Goal: Communication & Community: Answer question/provide support

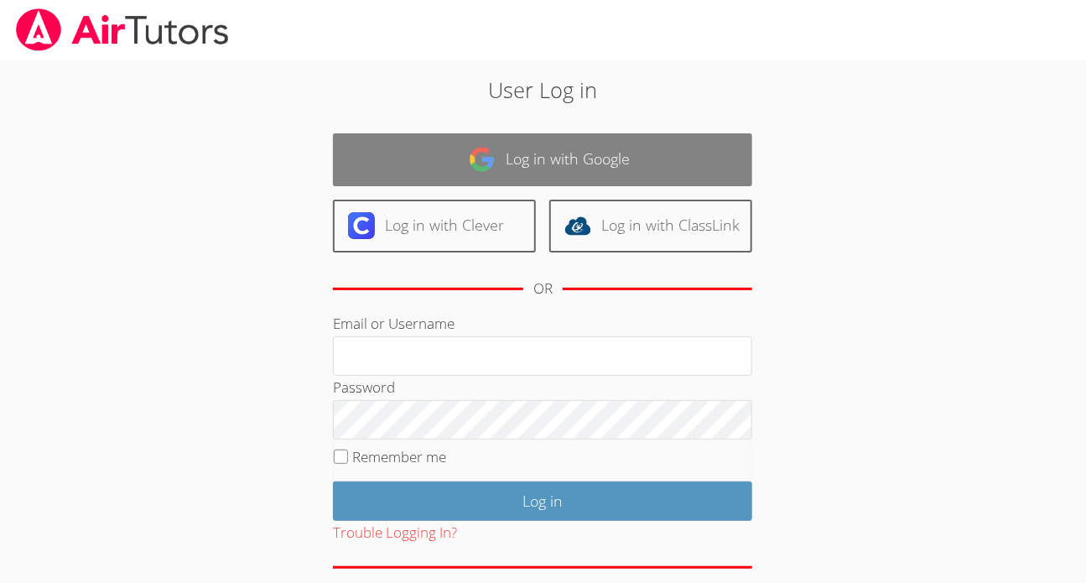
click at [600, 159] on link "Log in with Google" at bounding box center [542, 159] width 419 height 53
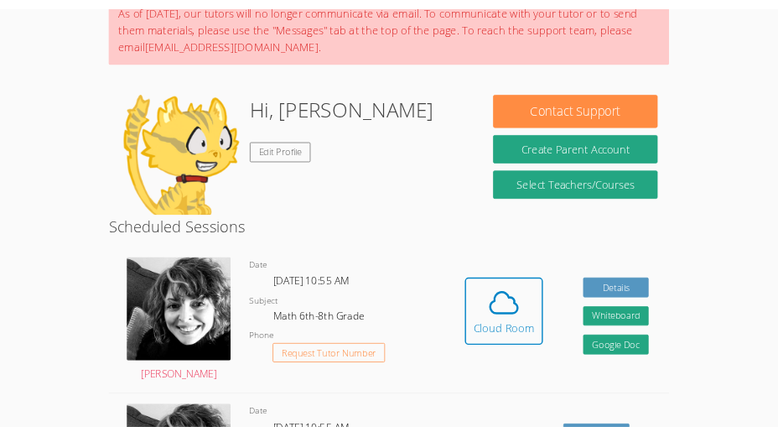
scroll to position [161, 0]
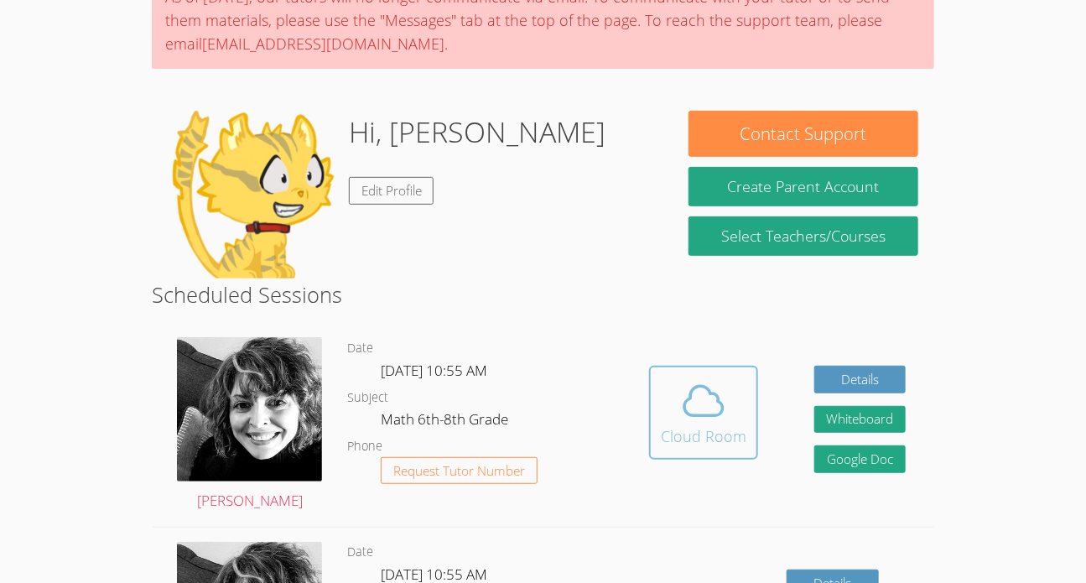
click at [692, 424] on div "Cloud Room" at bounding box center [704, 435] width 86 height 23
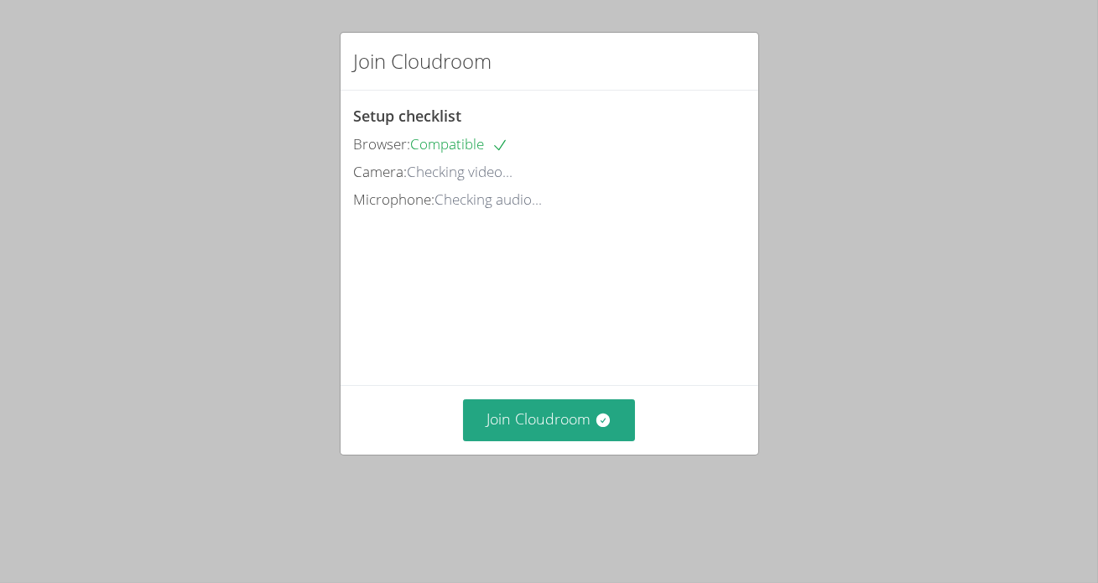
click at [582, 454] on div "Join Cloudroom" at bounding box center [549, 419] width 418 height 69
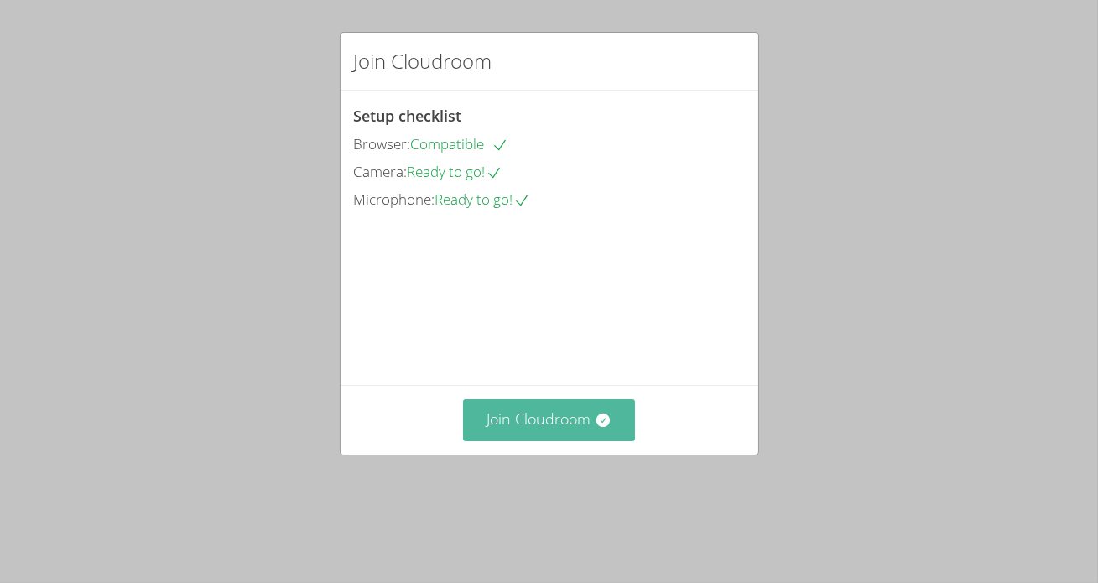
click at [583, 440] on button "Join Cloudroom" at bounding box center [549, 419] width 172 height 41
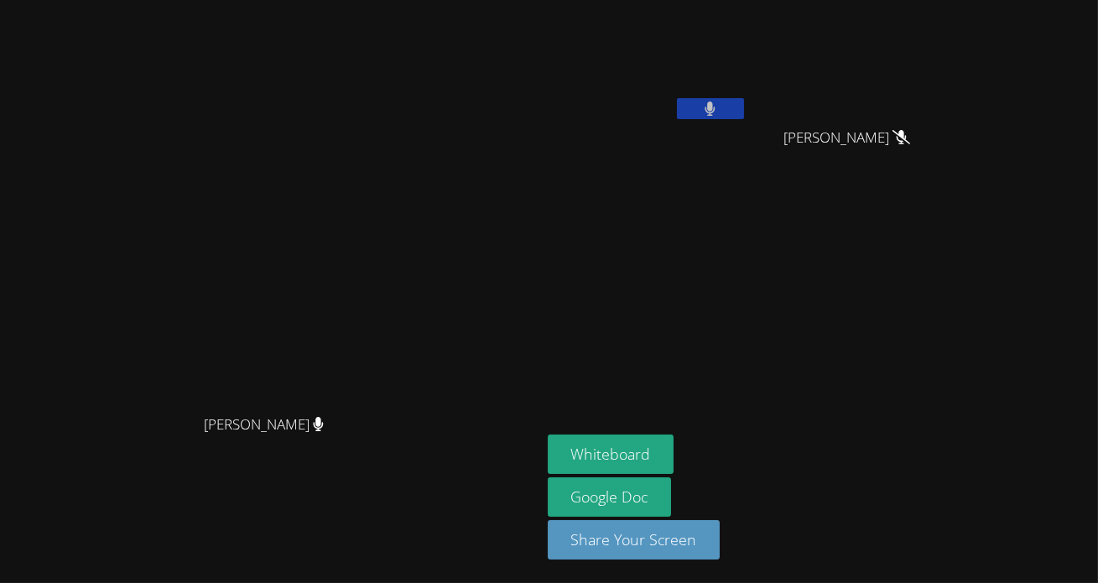
click at [744, 112] on button at bounding box center [710, 108] width 67 height 21
click at [719, 108] on icon at bounding box center [710, 108] width 18 height 14
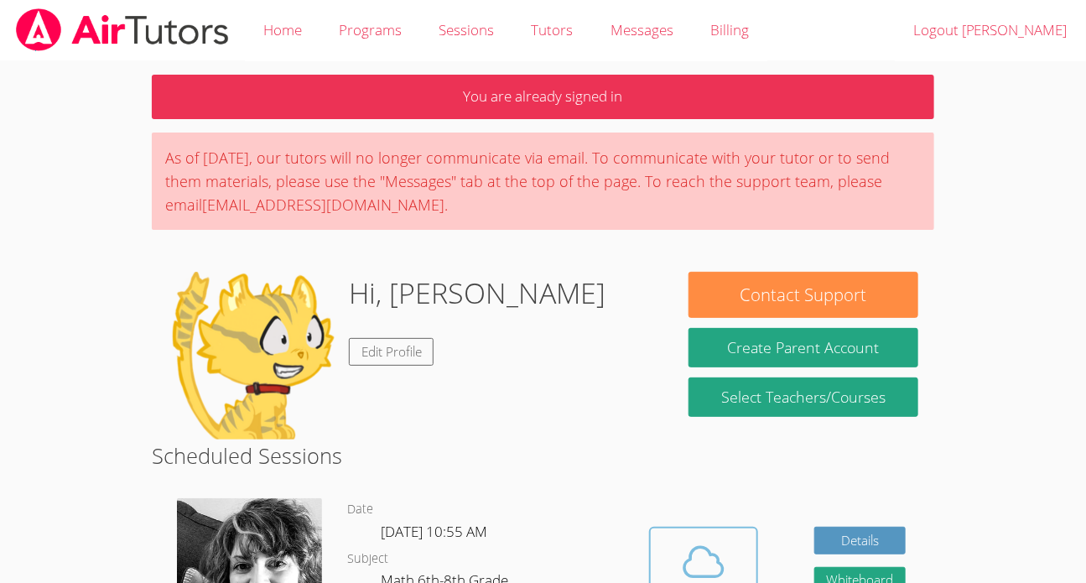
click at [704, 548] on icon at bounding box center [703, 562] width 39 height 29
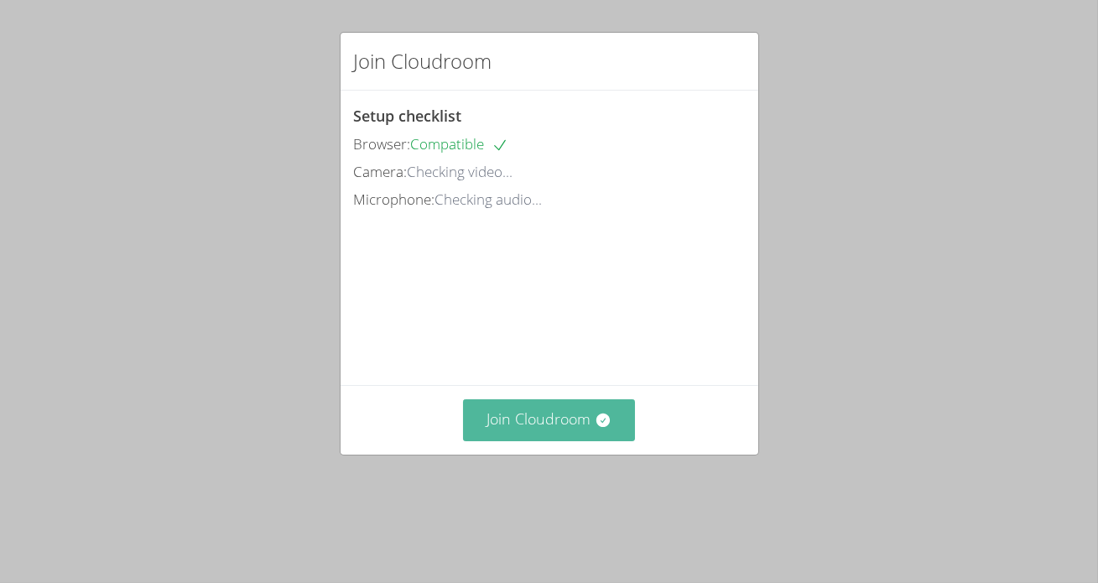
click at [600, 427] on icon at bounding box center [602, 419] width 13 height 13
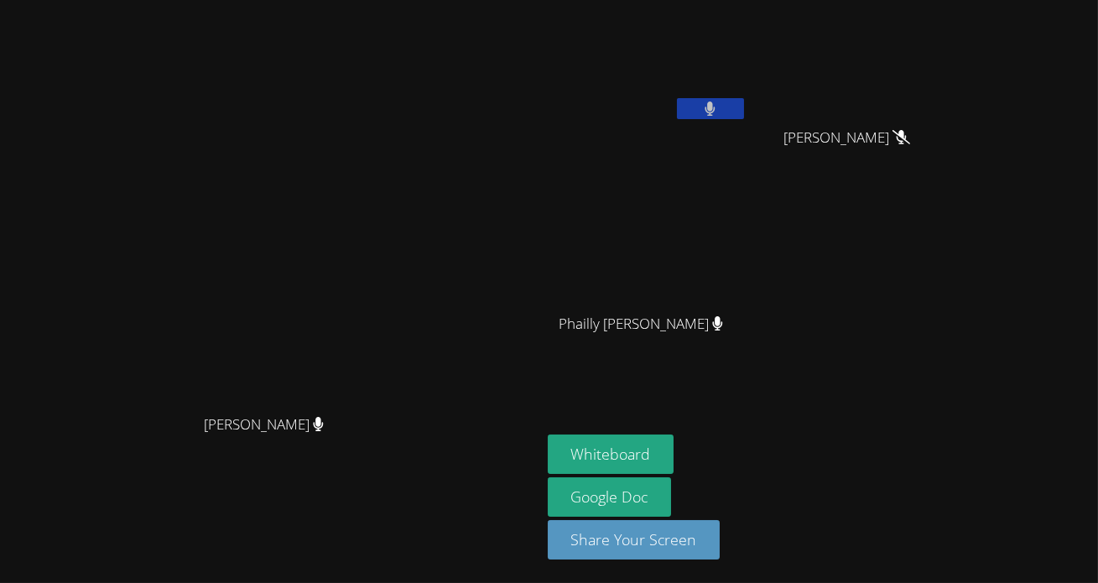
click at [744, 106] on button at bounding box center [710, 108] width 67 height 21
click at [604, 453] on button "Whiteboard" at bounding box center [611, 453] width 127 height 39
click at [548, 434] on button "Whiteboard" at bounding box center [611, 453] width 127 height 39
click at [674, 451] on button "Whiteboard" at bounding box center [611, 453] width 127 height 39
click at [747, 132] on div "Ashley Lopez Morales" at bounding box center [648, 96] width 200 height 179
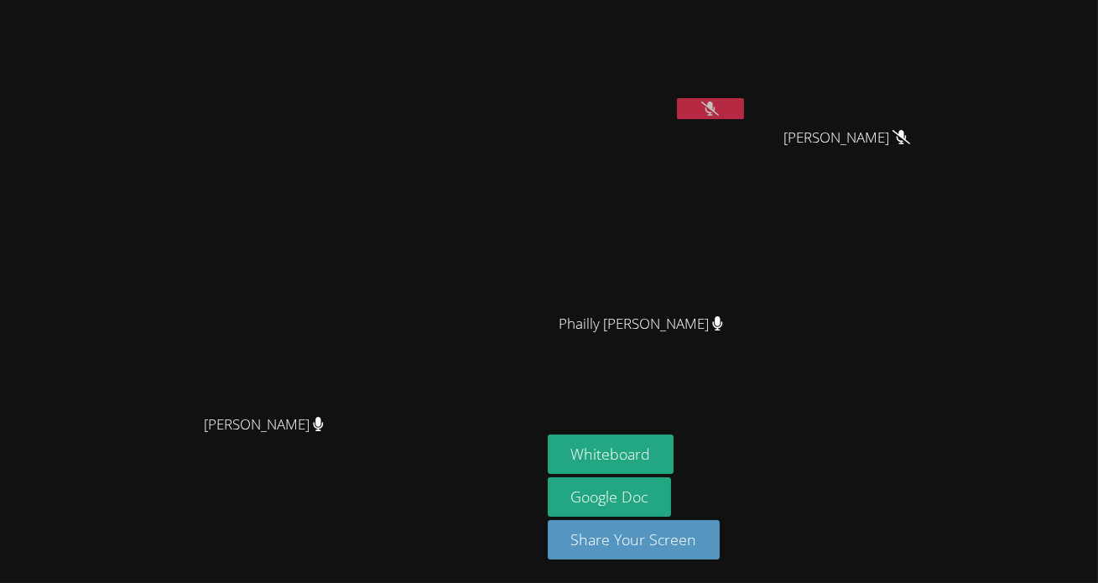
click at [744, 108] on button at bounding box center [710, 108] width 67 height 21
click at [727, 118] on button at bounding box center [710, 108] width 67 height 21
click at [714, 108] on icon at bounding box center [710, 108] width 18 height 14
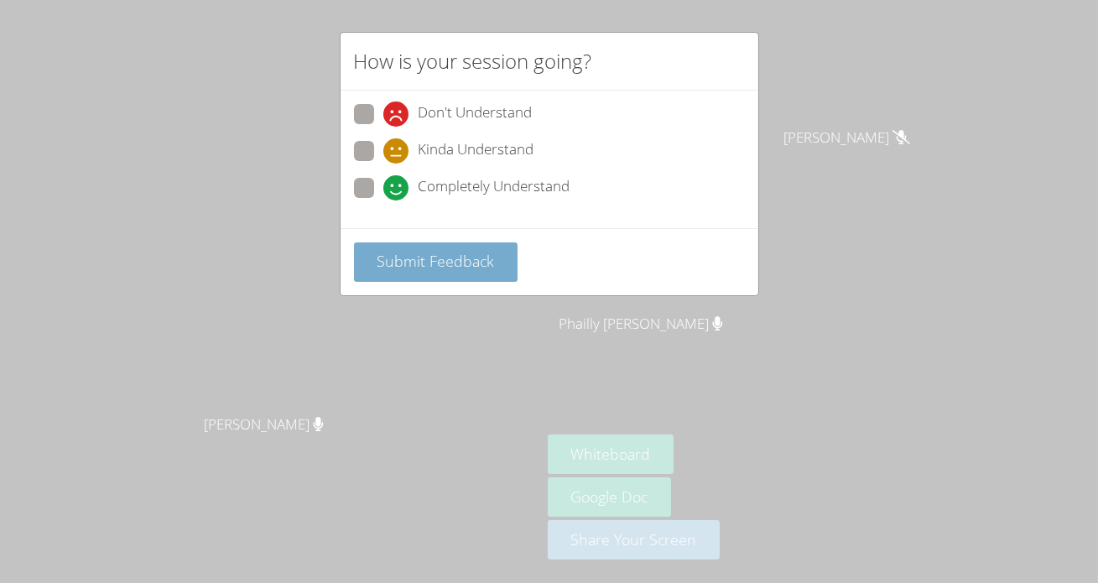
click at [483, 270] on button "Submit Feedback" at bounding box center [436, 261] width 164 height 39
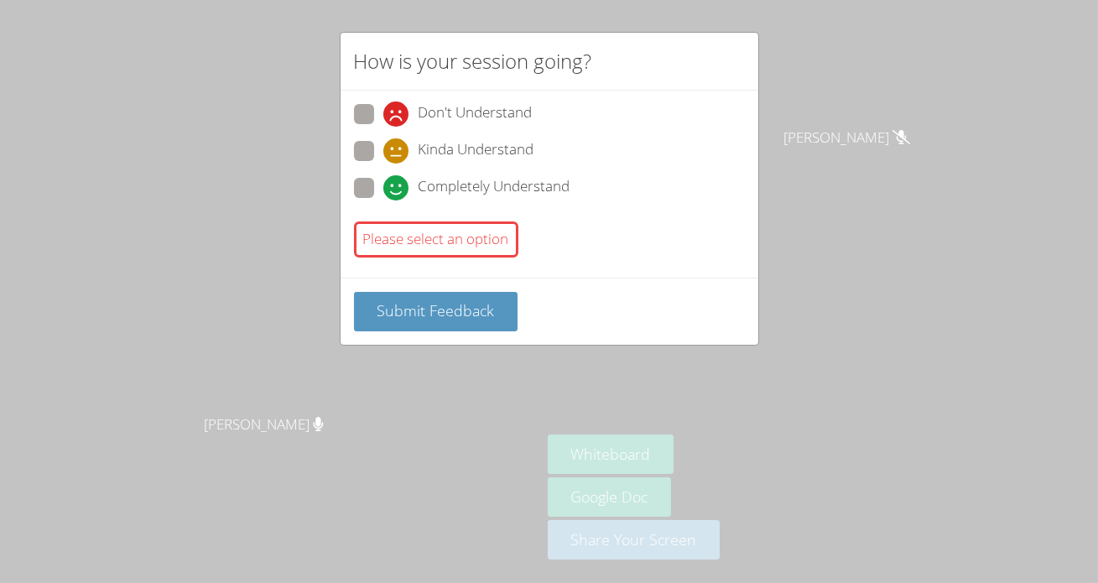
click at [413, 186] on div "Completely Understand" at bounding box center [476, 187] width 187 height 25
click at [397, 186] on input "Completely Understand" at bounding box center [390, 185] width 14 height 14
radio input "true"
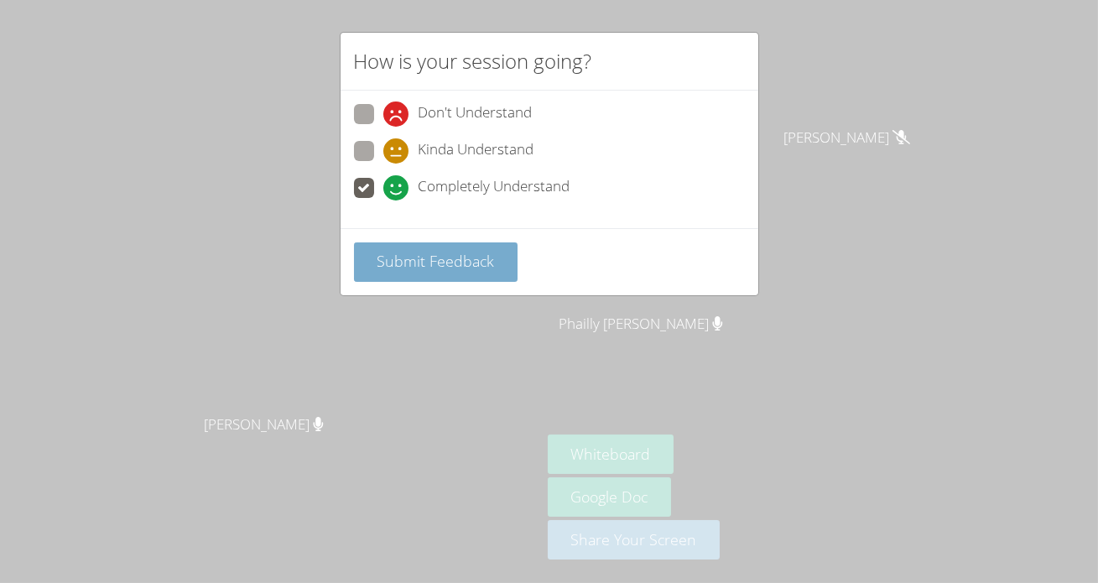
click at [465, 267] on span "Submit Feedback" at bounding box center [434, 261] width 117 height 20
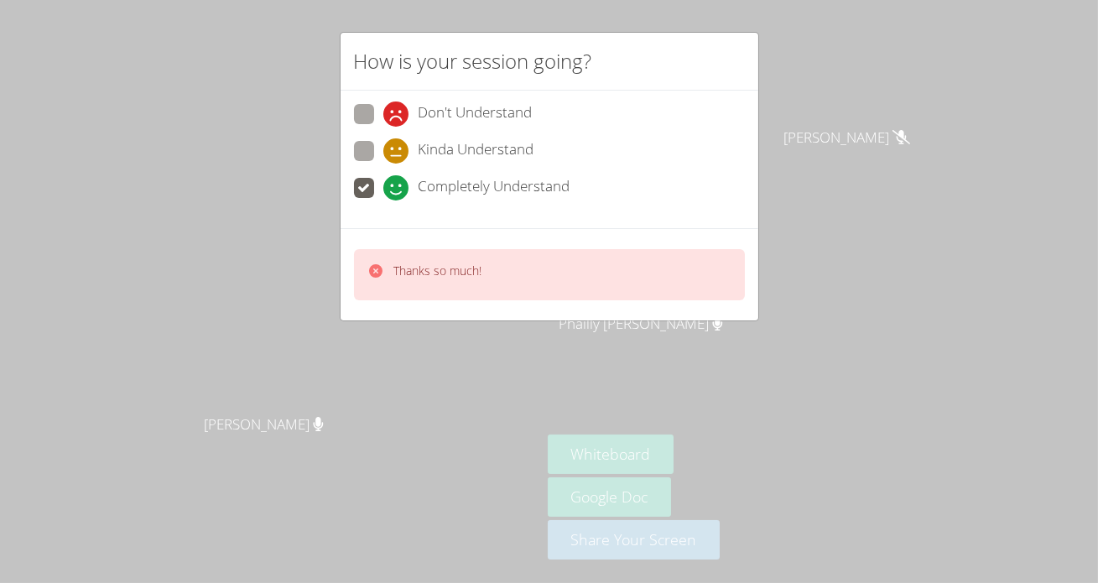
click at [493, 267] on div "Thanks so much!" at bounding box center [549, 274] width 391 height 51
click at [587, 288] on div "Thanks so much!" at bounding box center [549, 274] width 391 height 51
click at [588, 288] on div "Thanks so much!" at bounding box center [549, 274] width 391 height 51
click at [642, 276] on div "Thanks so much!" at bounding box center [549, 274] width 391 height 51
click at [637, 283] on div "Thanks so much!" at bounding box center [549, 274] width 391 height 51
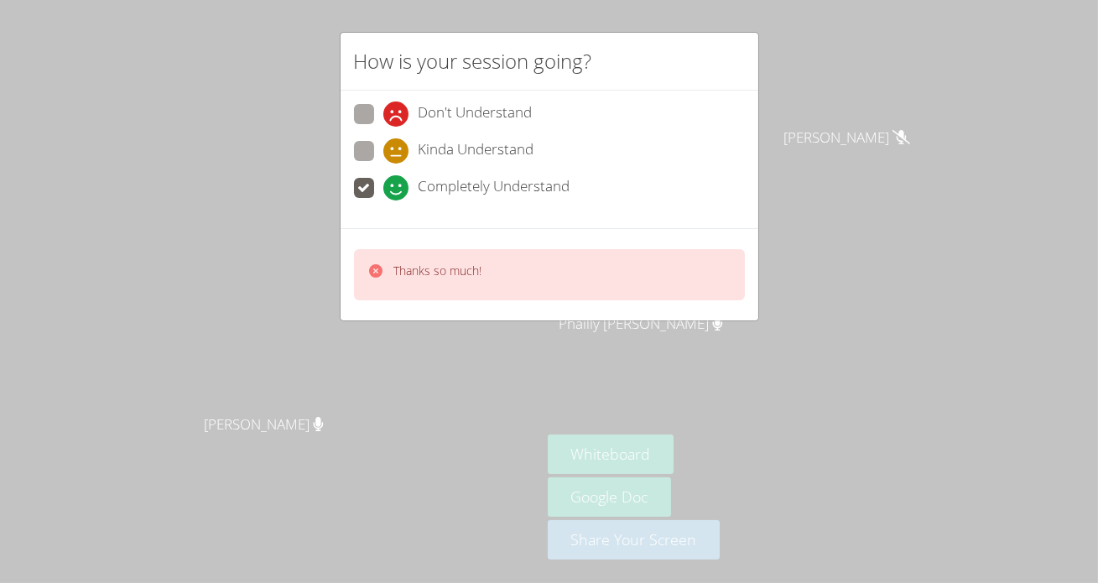
click at [668, 280] on div "Thanks so much!" at bounding box center [549, 274] width 391 height 51
click at [664, 267] on div "Thanks so much!" at bounding box center [549, 274] width 391 height 51
click at [589, 287] on div "Thanks so much!" at bounding box center [549, 274] width 391 height 51
click at [527, 287] on div "Thanks so much!" at bounding box center [549, 274] width 391 height 51
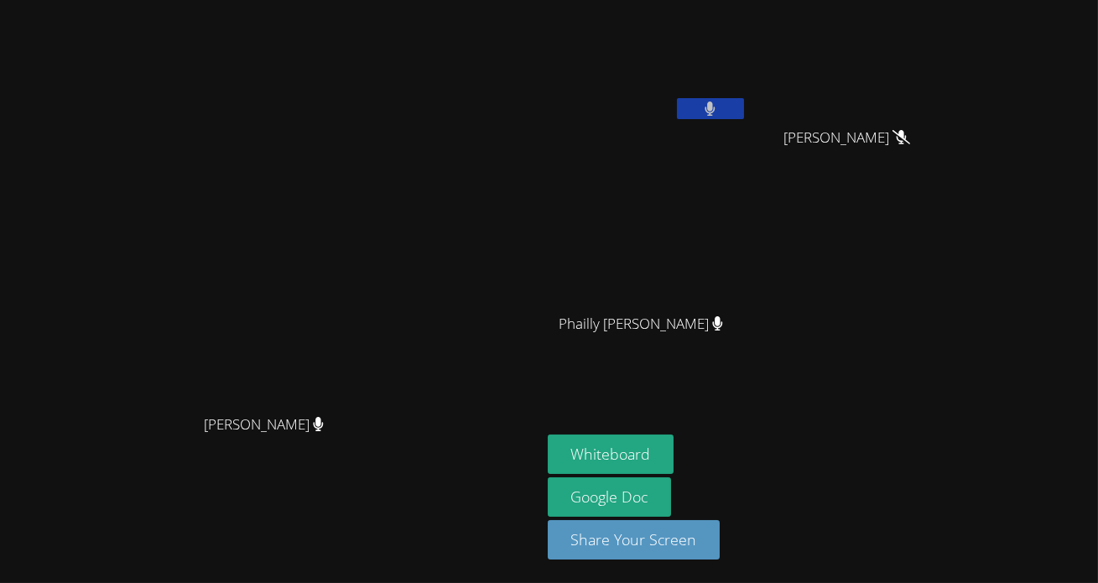
click at [385, 284] on video at bounding box center [270, 258] width 252 height 297
